Goal: Task Accomplishment & Management: Use online tool/utility

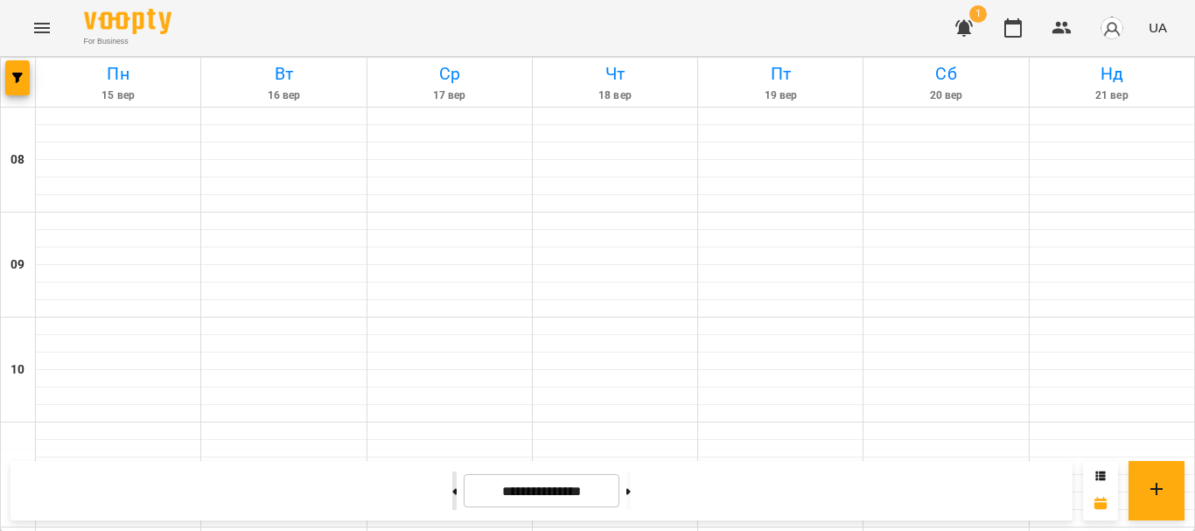
click at [452, 491] on button at bounding box center [454, 490] width 4 height 38
type input "**********"
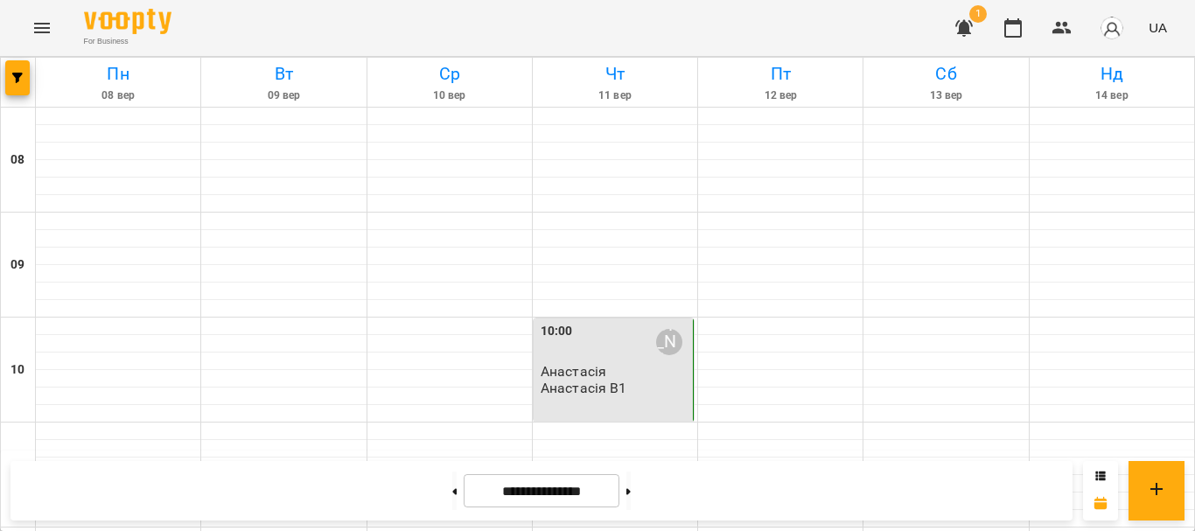
scroll to position [1050, 0]
click at [962, 13] on button "button" at bounding box center [964, 28] width 42 height 42
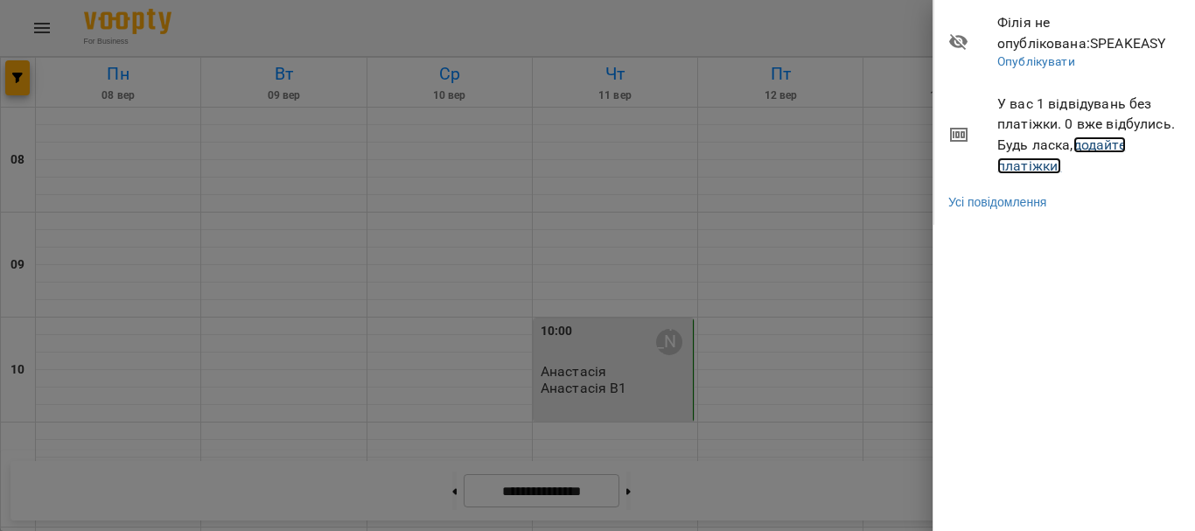
click at [1081, 145] on link "додайте платіжки!" at bounding box center [1061, 155] width 129 height 38
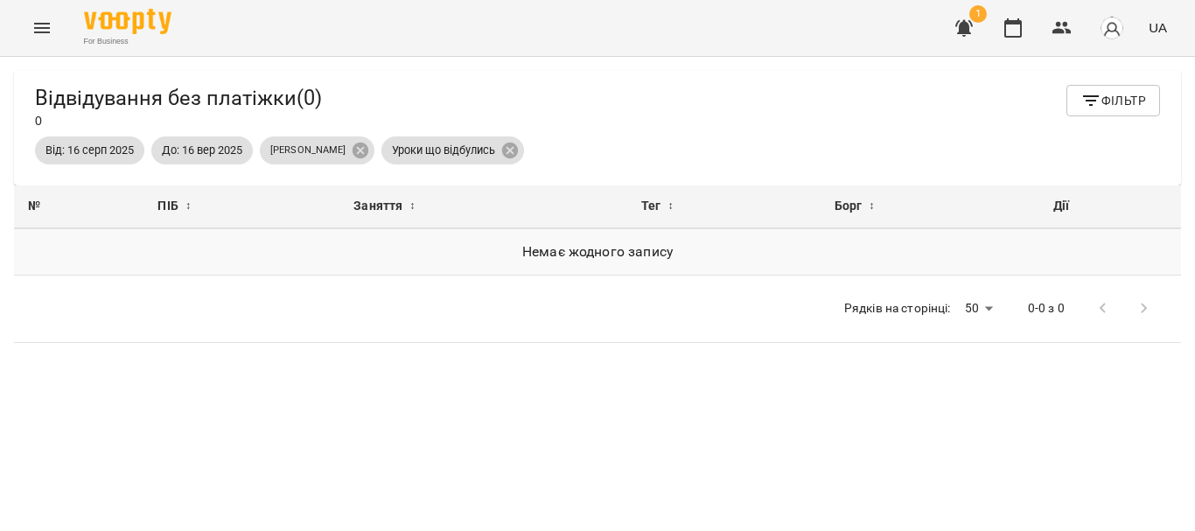
click at [548, 264] on h6 "Немає жодного запису" at bounding box center [597, 252] width 1139 height 24
click at [1082, 105] on icon "button" at bounding box center [1090, 100] width 21 height 21
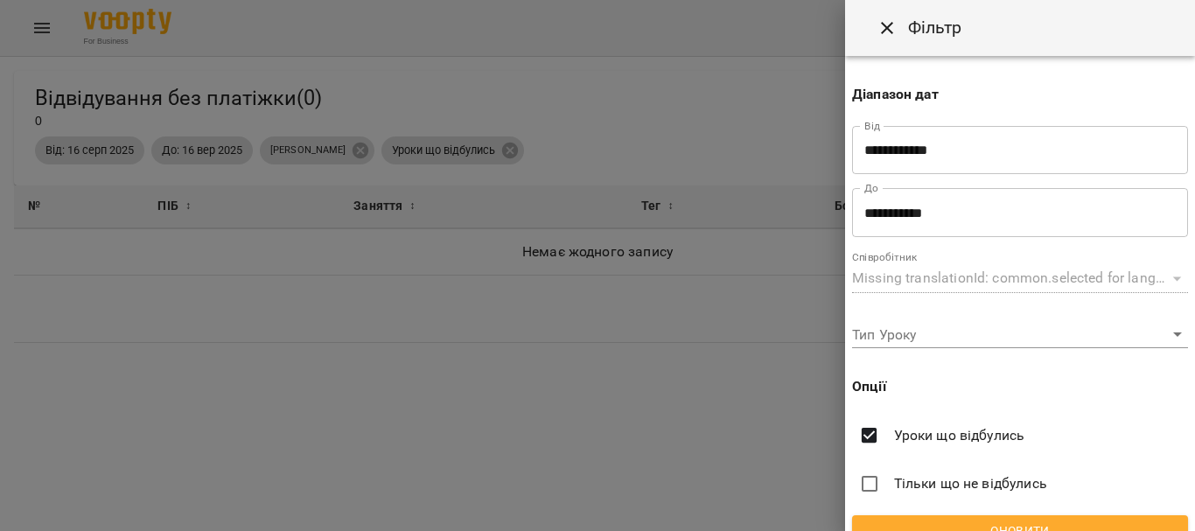
click at [639, 213] on div at bounding box center [597, 265] width 1195 height 531
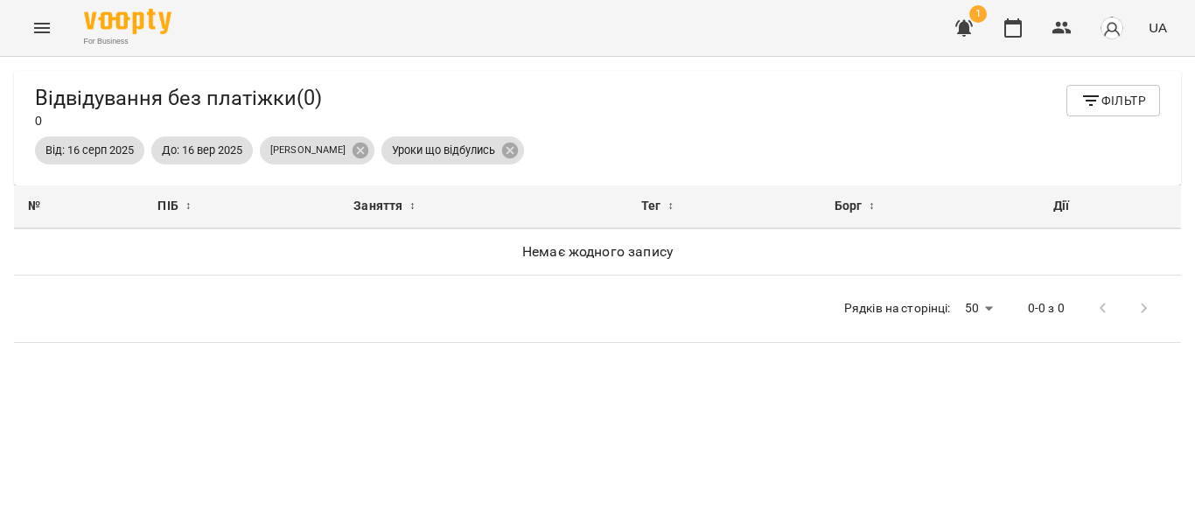
click at [41, 22] on icon "Menu" at bounding box center [41, 27] width 21 height 21
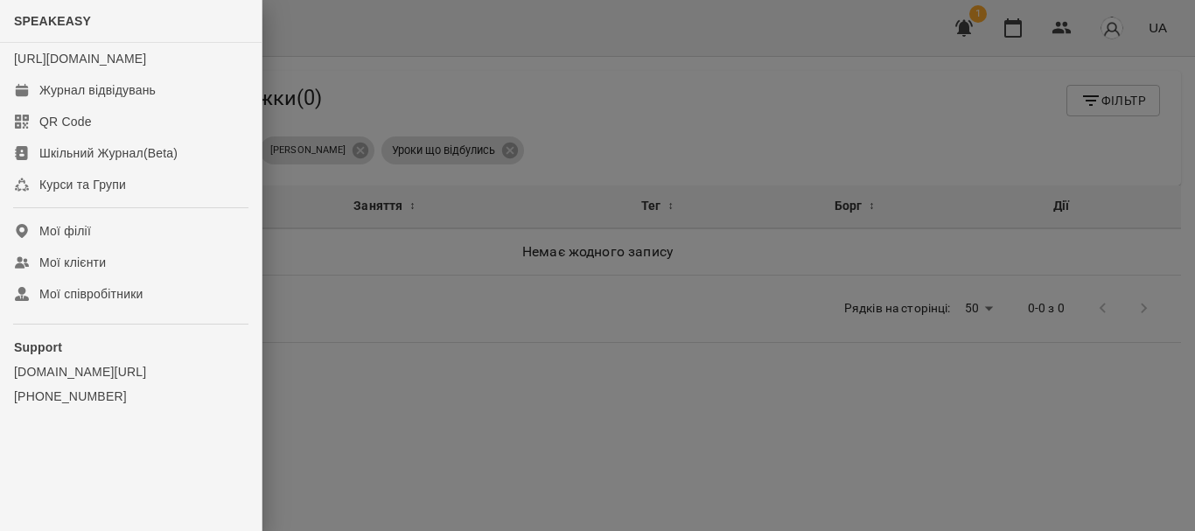
click at [1022, 94] on div at bounding box center [597, 265] width 1195 height 531
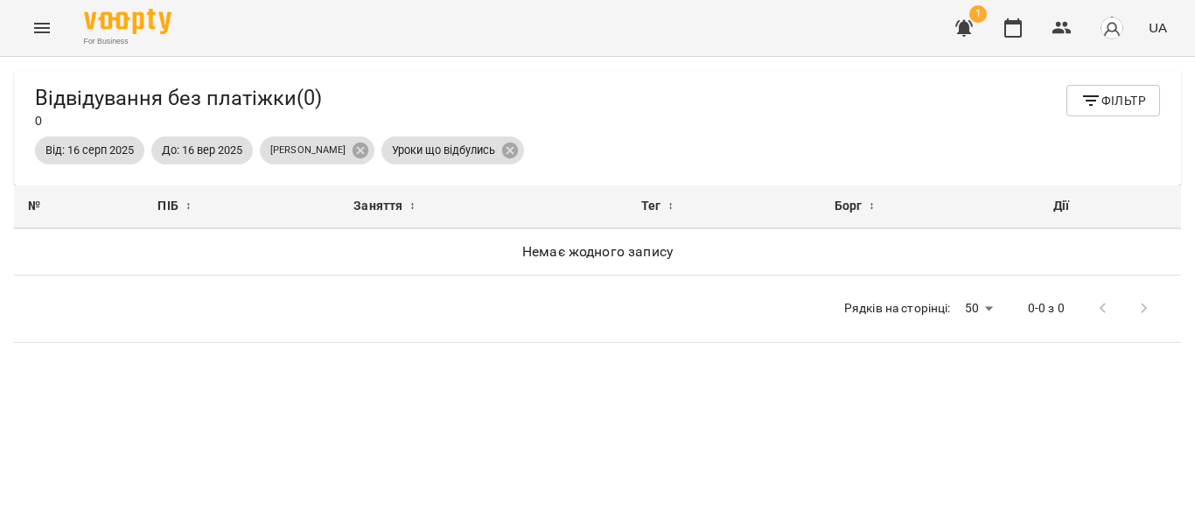
click at [1140, 17] on div "1 UA" at bounding box center [1058, 27] width 231 height 45
click at [1136, 26] on div "1 UA" at bounding box center [1058, 27] width 231 height 45
click at [1128, 26] on button "button" at bounding box center [1111, 27] width 45 height 45
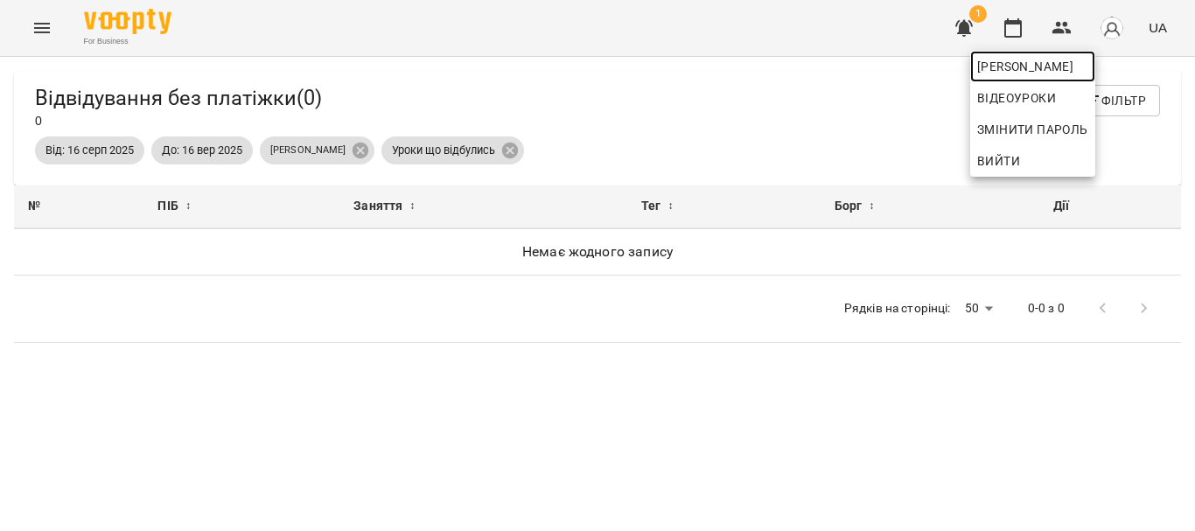
click at [1039, 75] on span "[PERSON_NAME]" at bounding box center [1032, 66] width 111 height 21
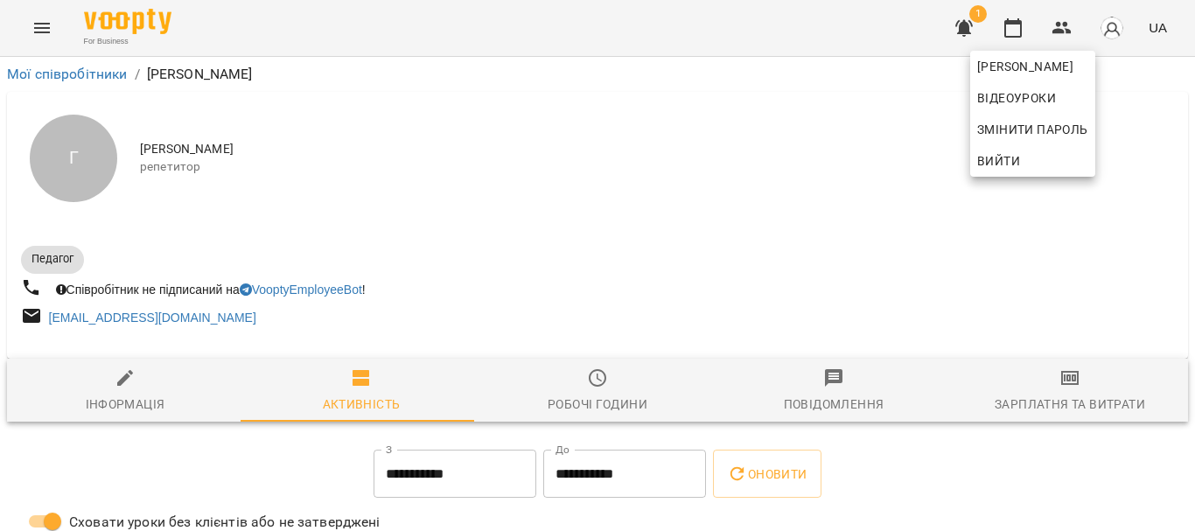
click at [225, 315] on div at bounding box center [597, 265] width 1195 height 531
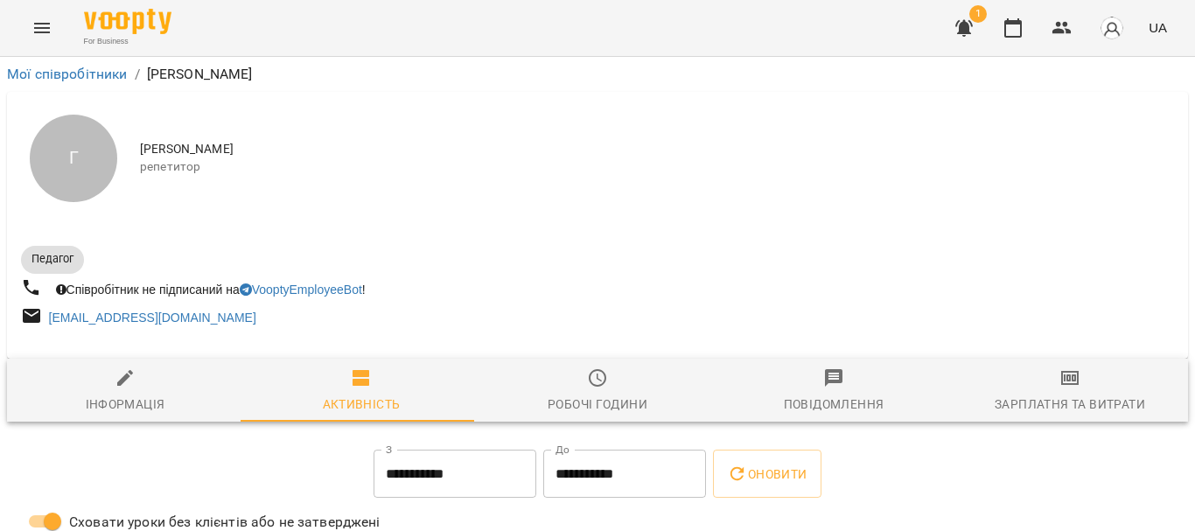
scroll to position [87, 0]
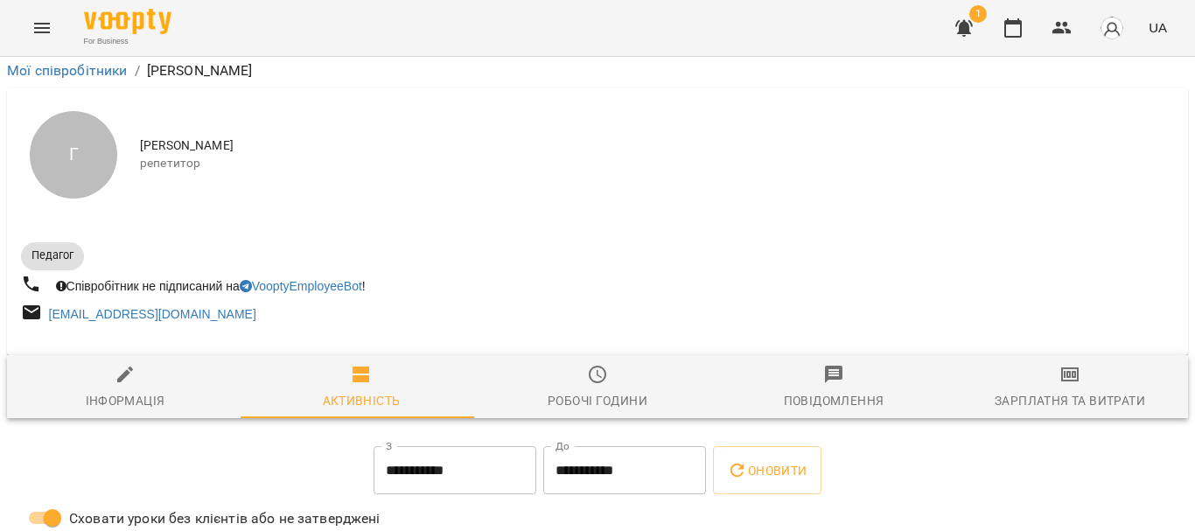
click at [157, 364] on span "Інформація" at bounding box center [124, 387] width 215 height 47
select select "**"
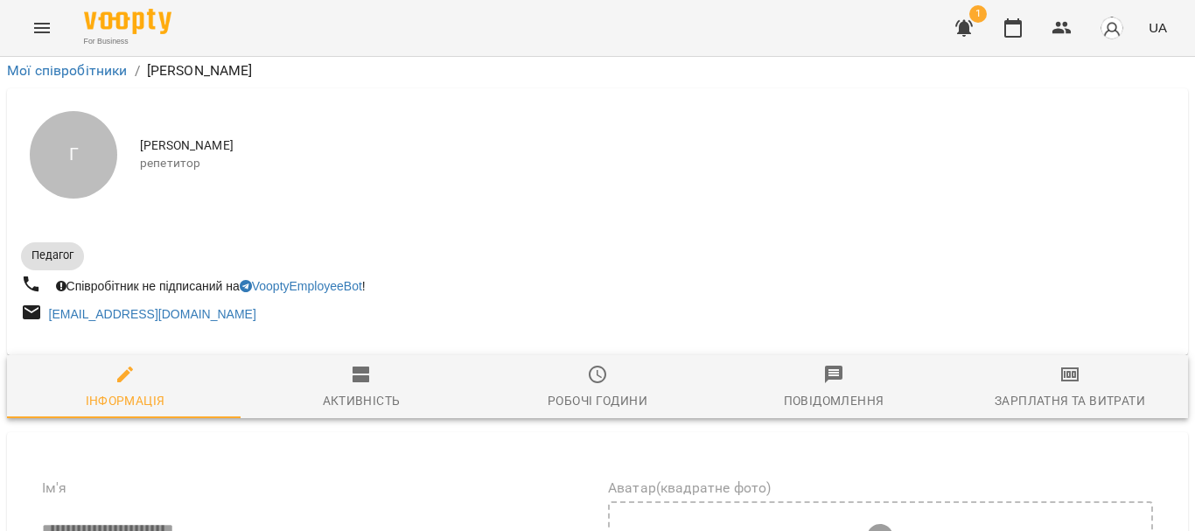
click at [318, 341] on div at bounding box center [597, 348] width 1181 height 14
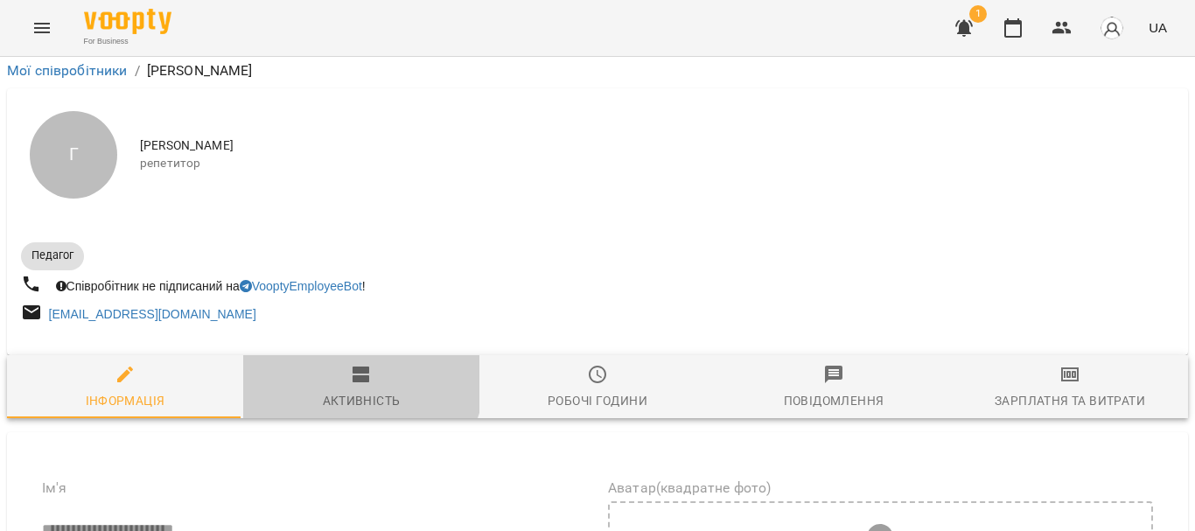
click at [327, 364] on span "Активність" at bounding box center [361, 387] width 215 height 47
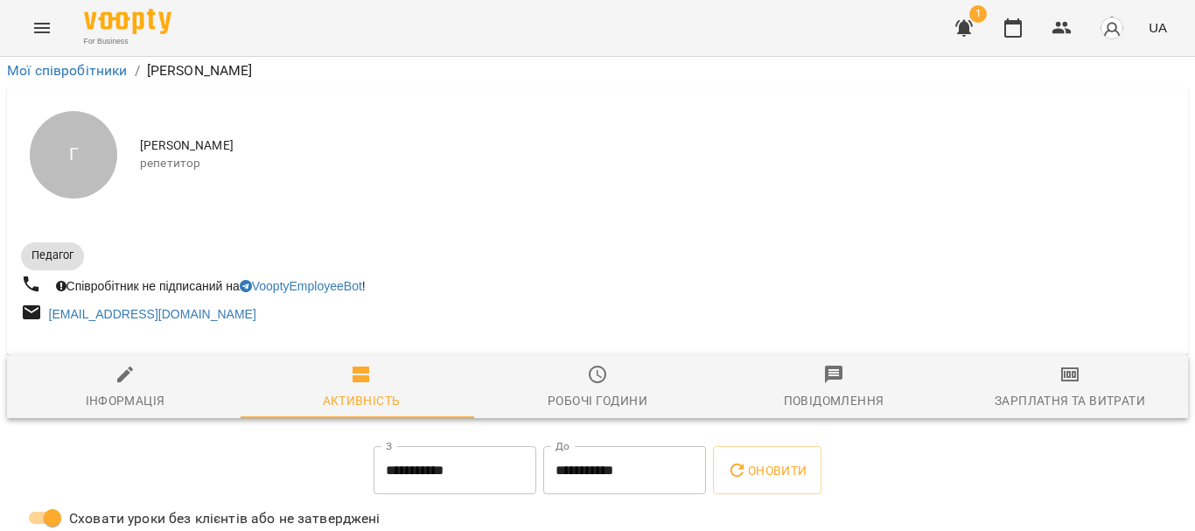
scroll to position [0, 0]
click at [576, 364] on span "Робочі години" at bounding box center [597, 387] width 215 height 47
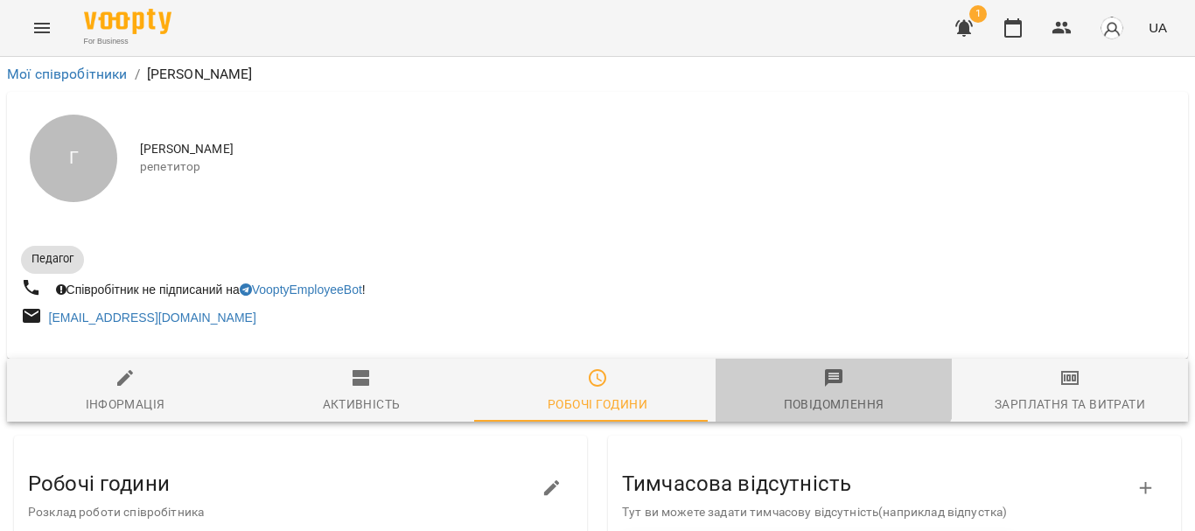
click at [823, 367] on button "Повідомлення" at bounding box center [834, 390] width 236 height 63
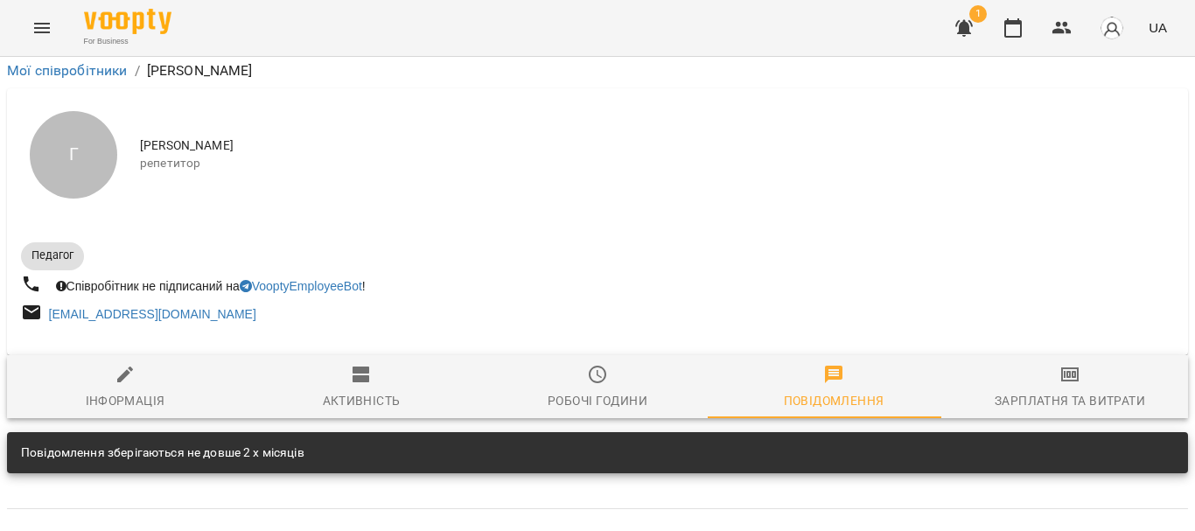
scroll to position [122, 0]
click at [1089, 355] on button "Зарплатня та Витрати" at bounding box center [1070, 386] width 236 height 63
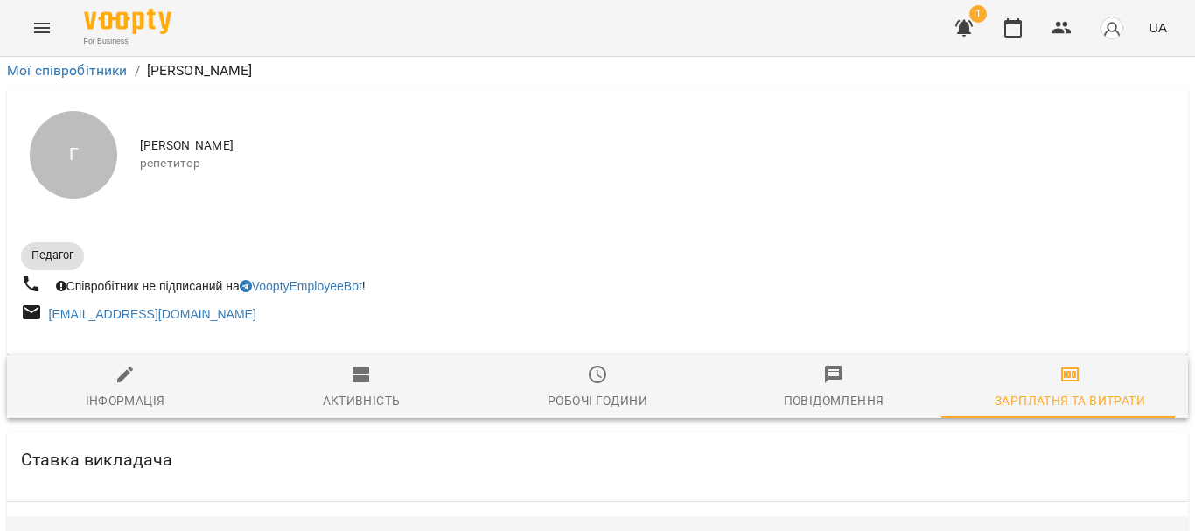
click at [1065, 364] on icon "button" at bounding box center [1069, 374] width 21 height 21
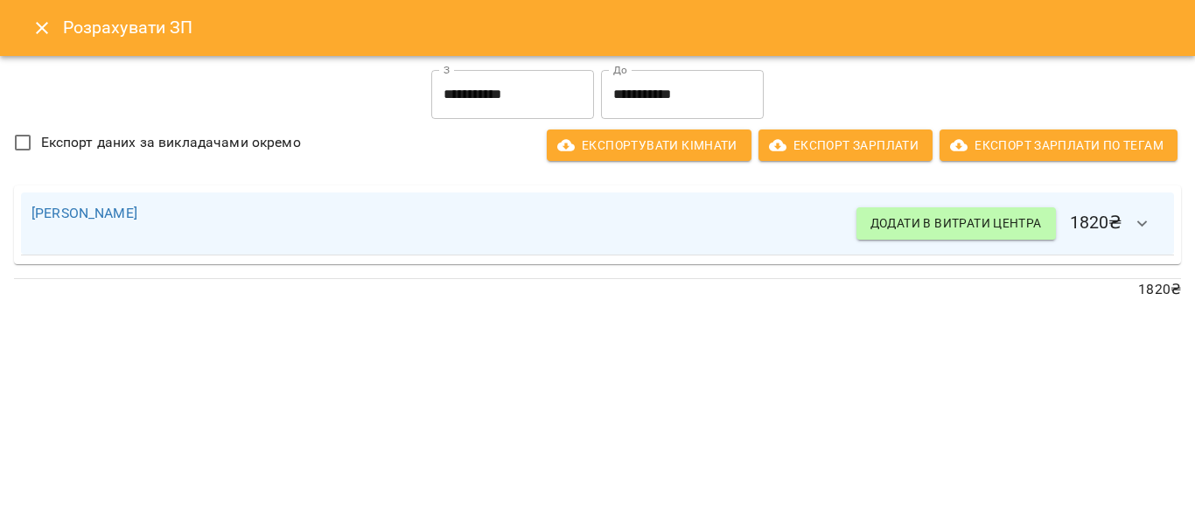
click at [1127, 230] on button "button" at bounding box center [1142, 224] width 42 height 42
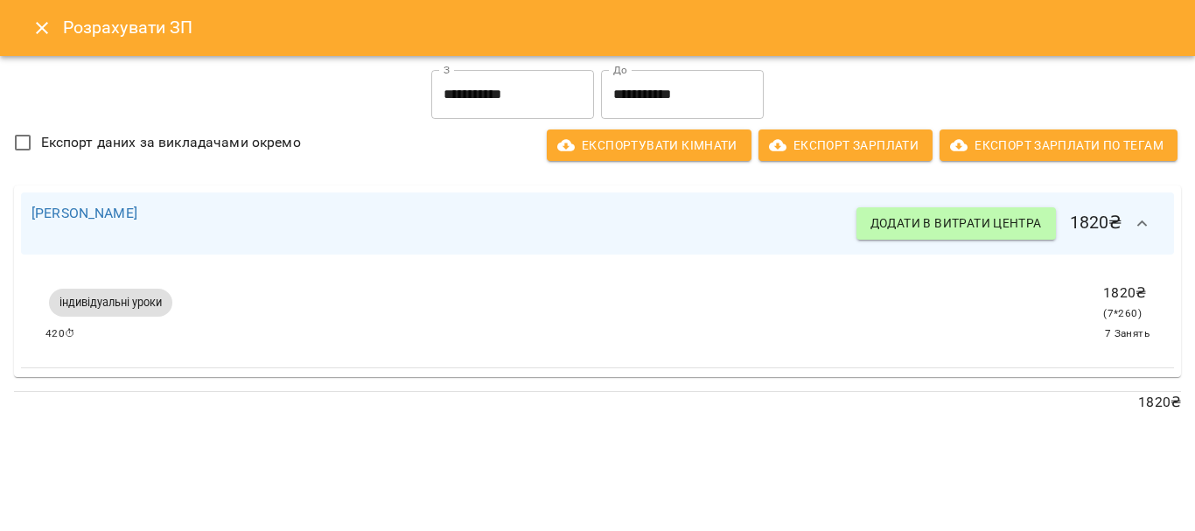
click at [1127, 230] on button "button" at bounding box center [1142, 224] width 42 height 42
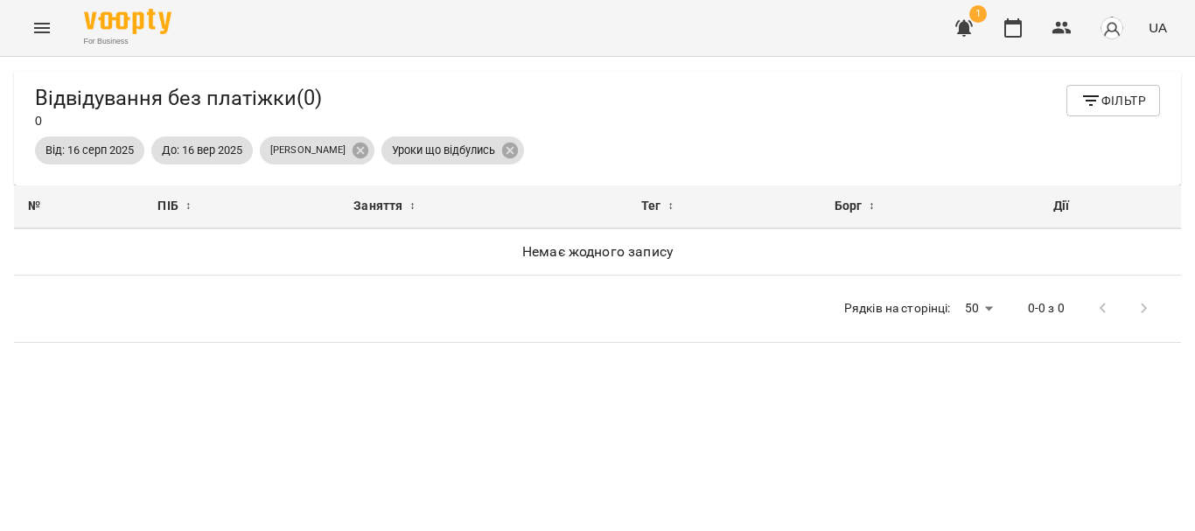
click at [1150, 25] on span "UA" at bounding box center [1158, 27] width 18 height 18
click at [976, 32] on div at bounding box center [597, 265] width 1195 height 531
click at [973, 27] on icon "button" at bounding box center [963, 27] width 21 height 21
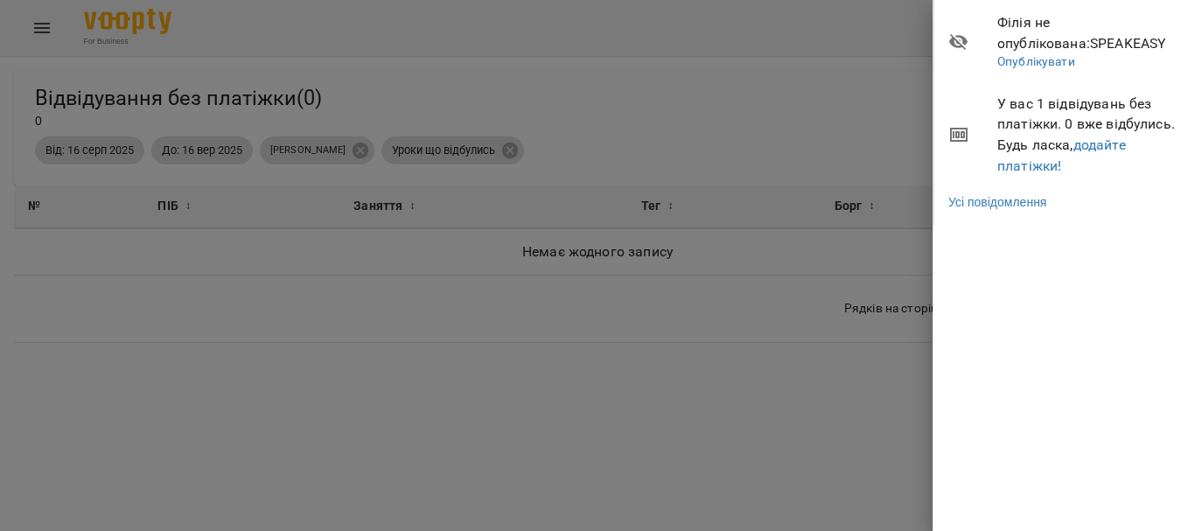
click at [1023, 115] on span "У вас 1 відвідувань без платіжки. 0 вже відбулись. Будь ласка, додайте платіжки!" at bounding box center [1089, 135] width 185 height 82
click at [776, 76] on div at bounding box center [597, 265] width 1195 height 531
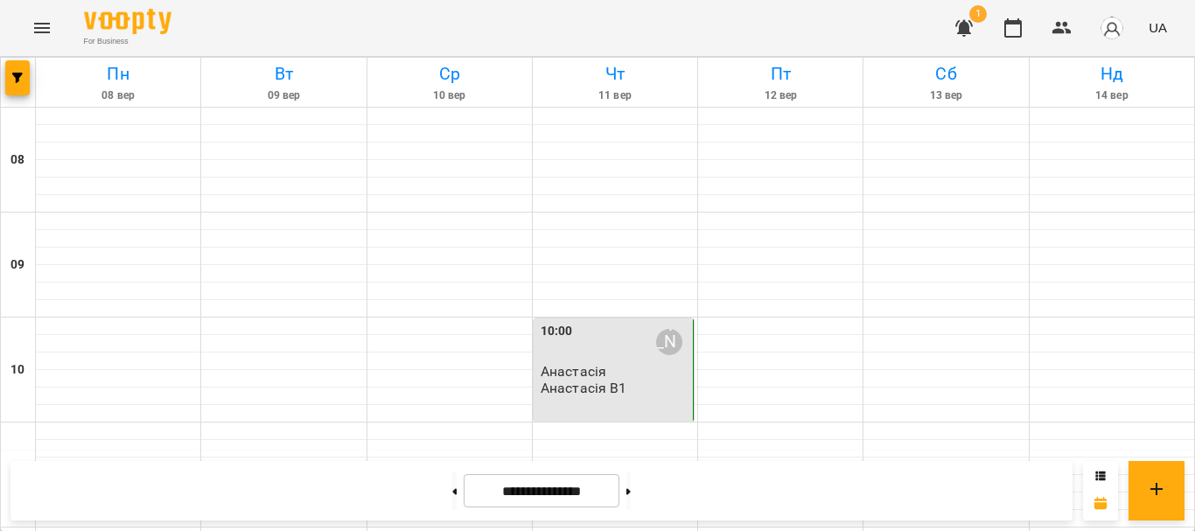
click at [1123, 34] on img "button" at bounding box center [1112, 28] width 24 height 24
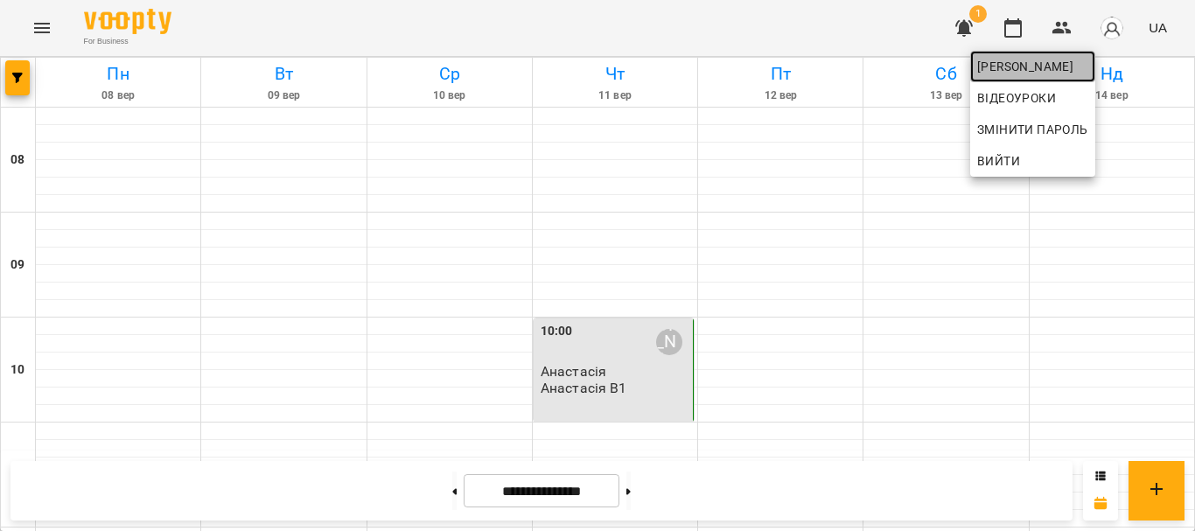
click at [1044, 75] on span "[PERSON_NAME]" at bounding box center [1032, 66] width 111 height 21
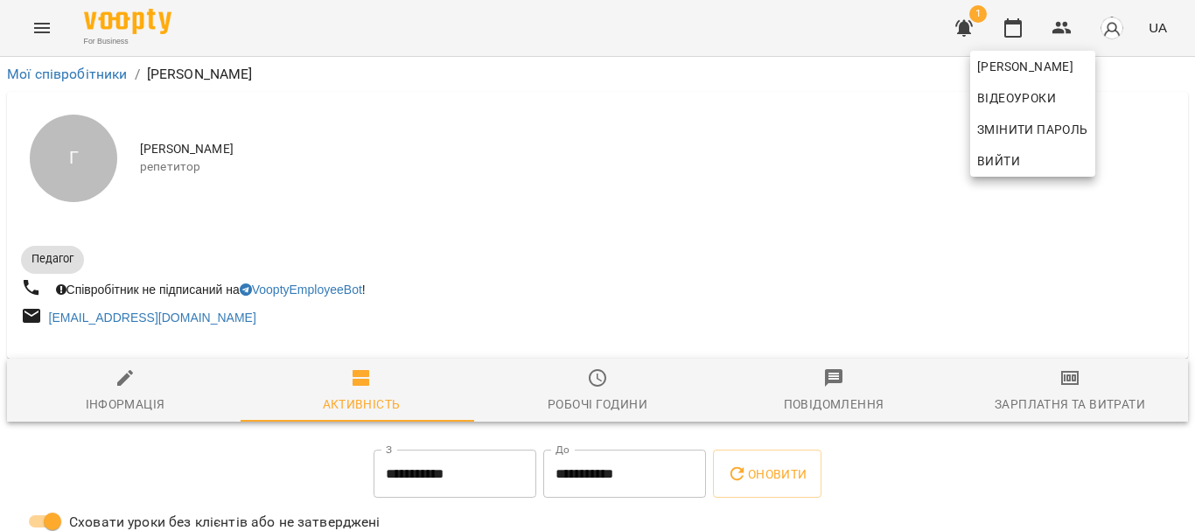
click at [1072, 373] on div at bounding box center [597, 265] width 1195 height 531
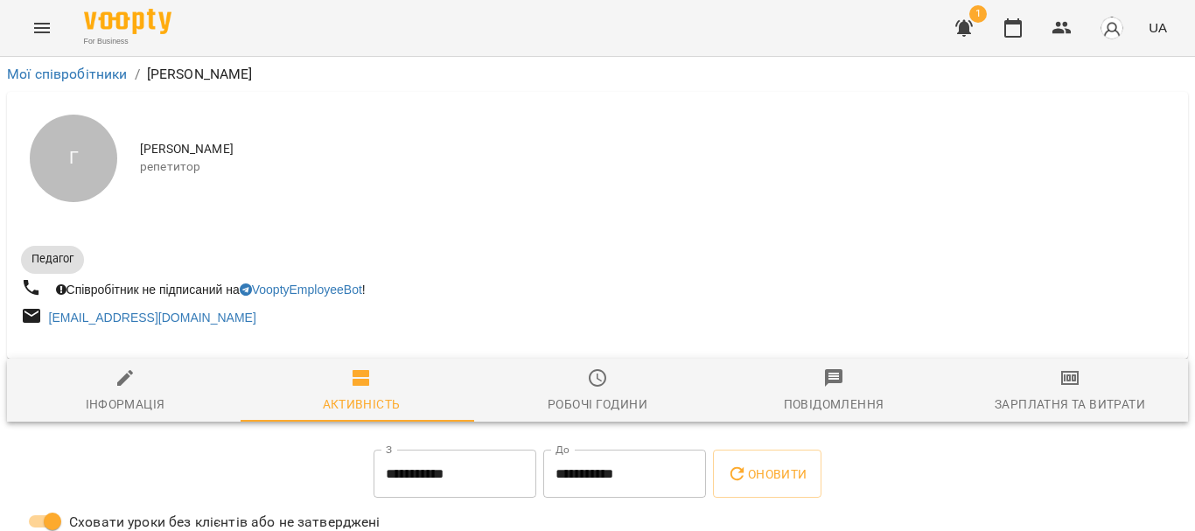
click at [1062, 388] on icon "button" at bounding box center [1069, 377] width 21 height 21
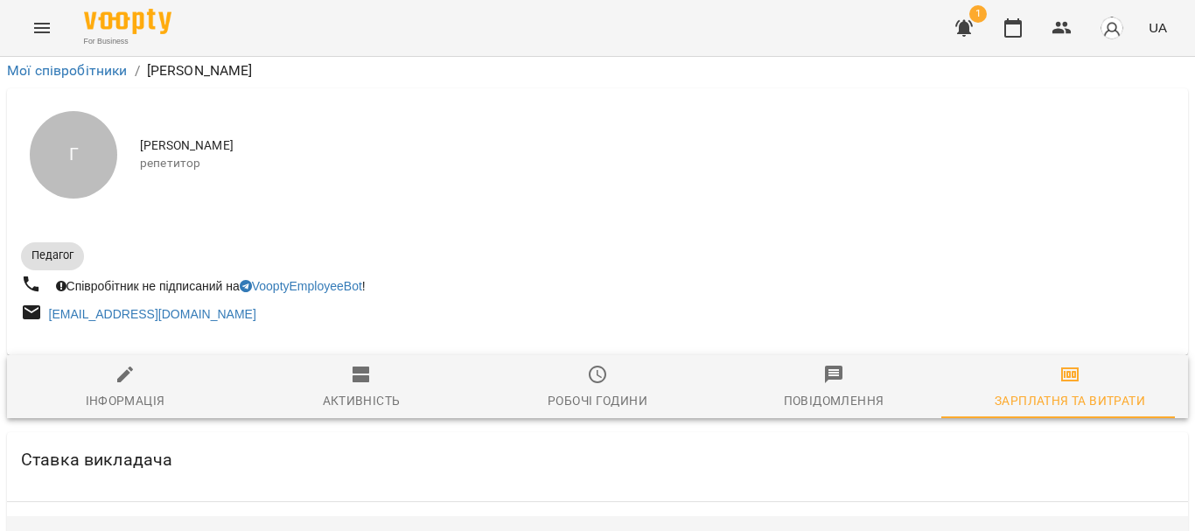
scroll to position [437, 0]
